Goal: Transaction & Acquisition: Obtain resource

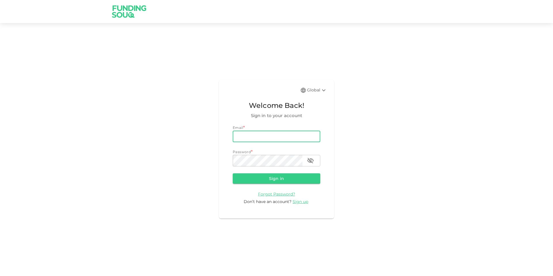
click at [280, 140] on input "email" at bounding box center [277, 136] width 88 height 12
type input "Z"
type input "[EMAIL_ADDRESS][DOMAIN_NAME]"
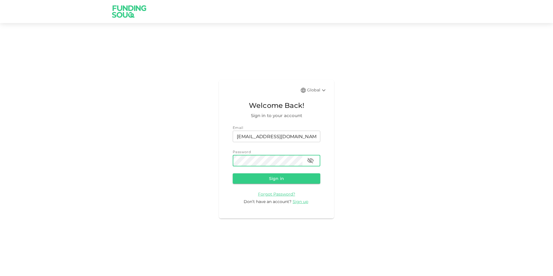
click at [233, 173] on button "Sign in" at bounding box center [277, 178] width 88 height 10
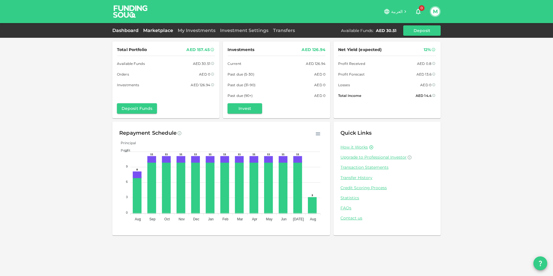
click at [164, 31] on link "Marketplace" at bounding box center [158, 30] width 35 height 5
